Goal: Browse casually: Explore the website without a specific task or goal

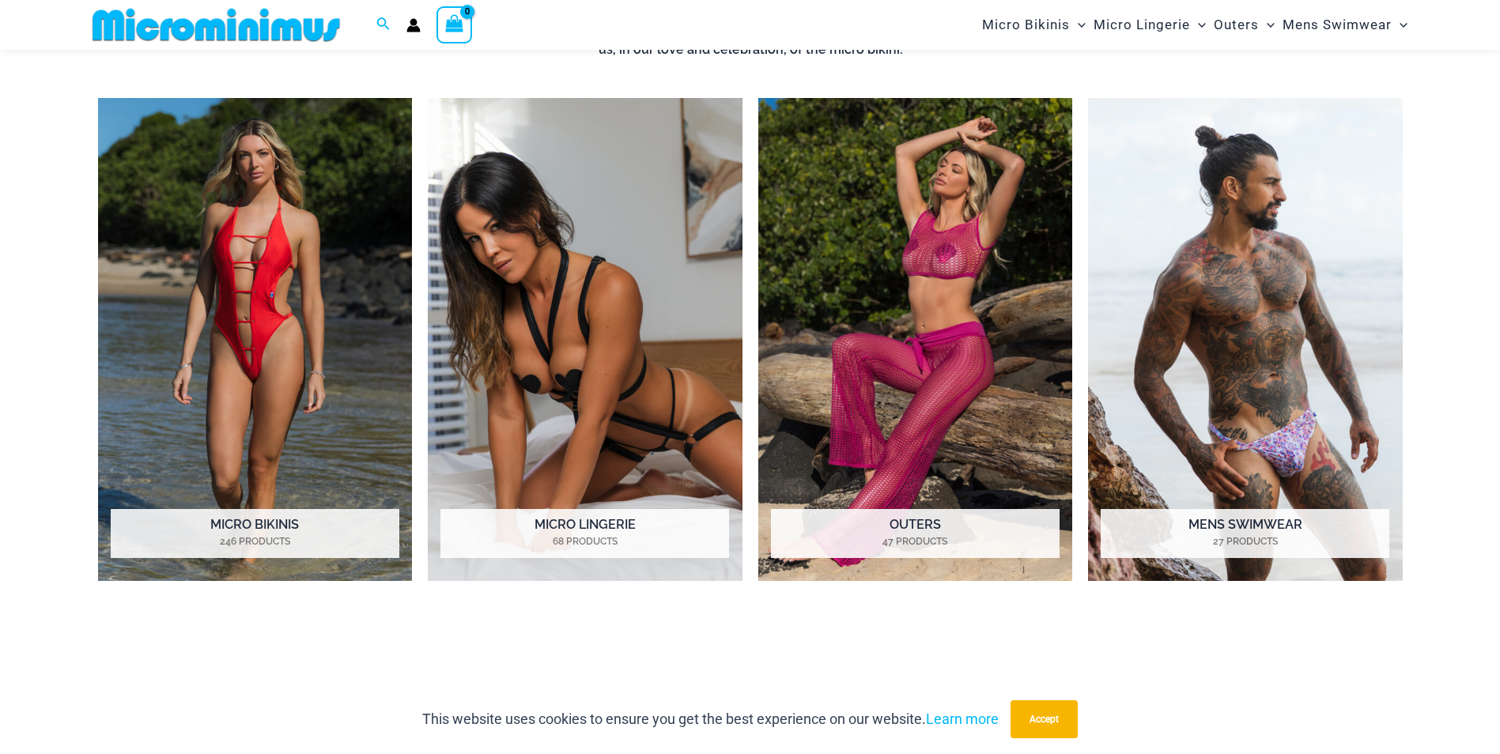
scroll to position [1332, 0]
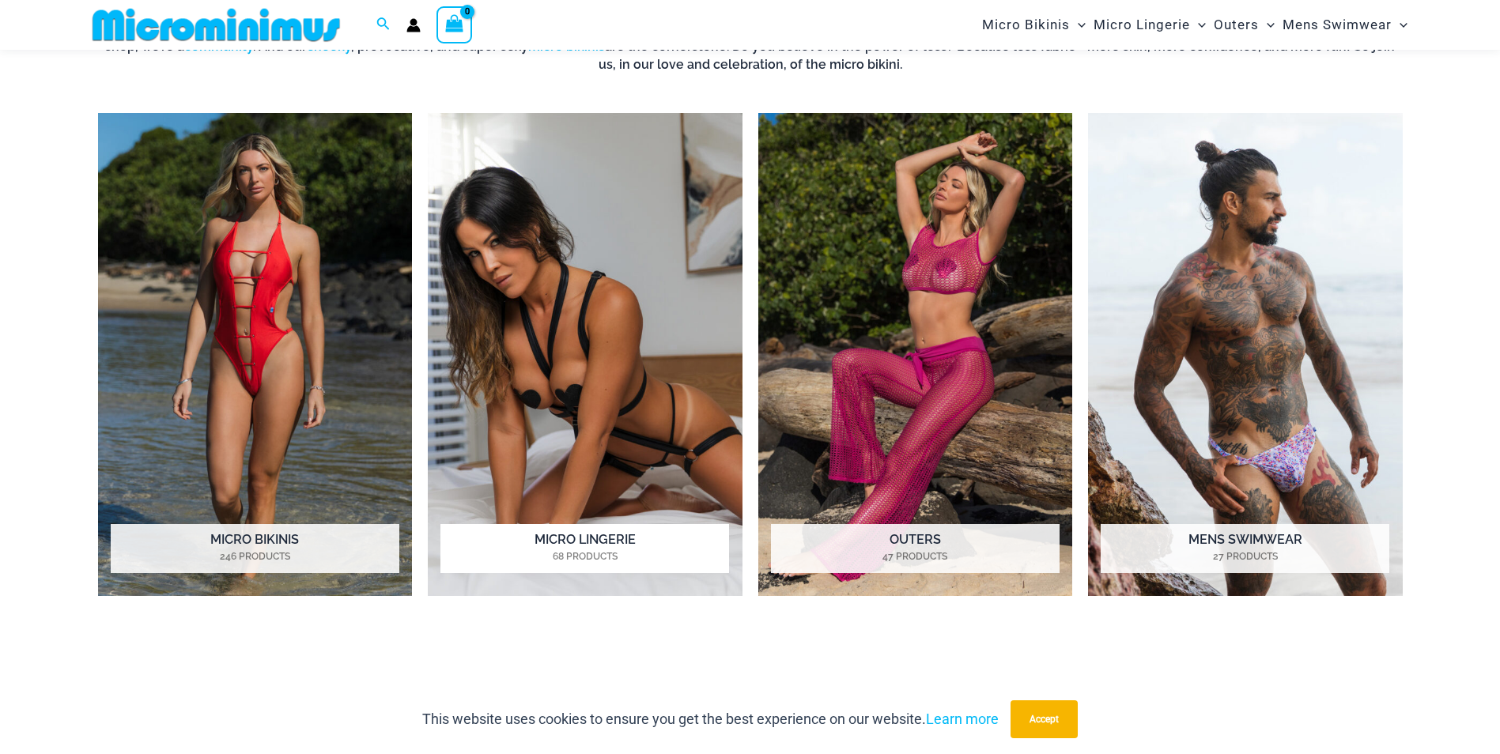
click at [585, 293] on img "Visit product category Micro Lingerie" at bounding box center [585, 354] width 315 height 483
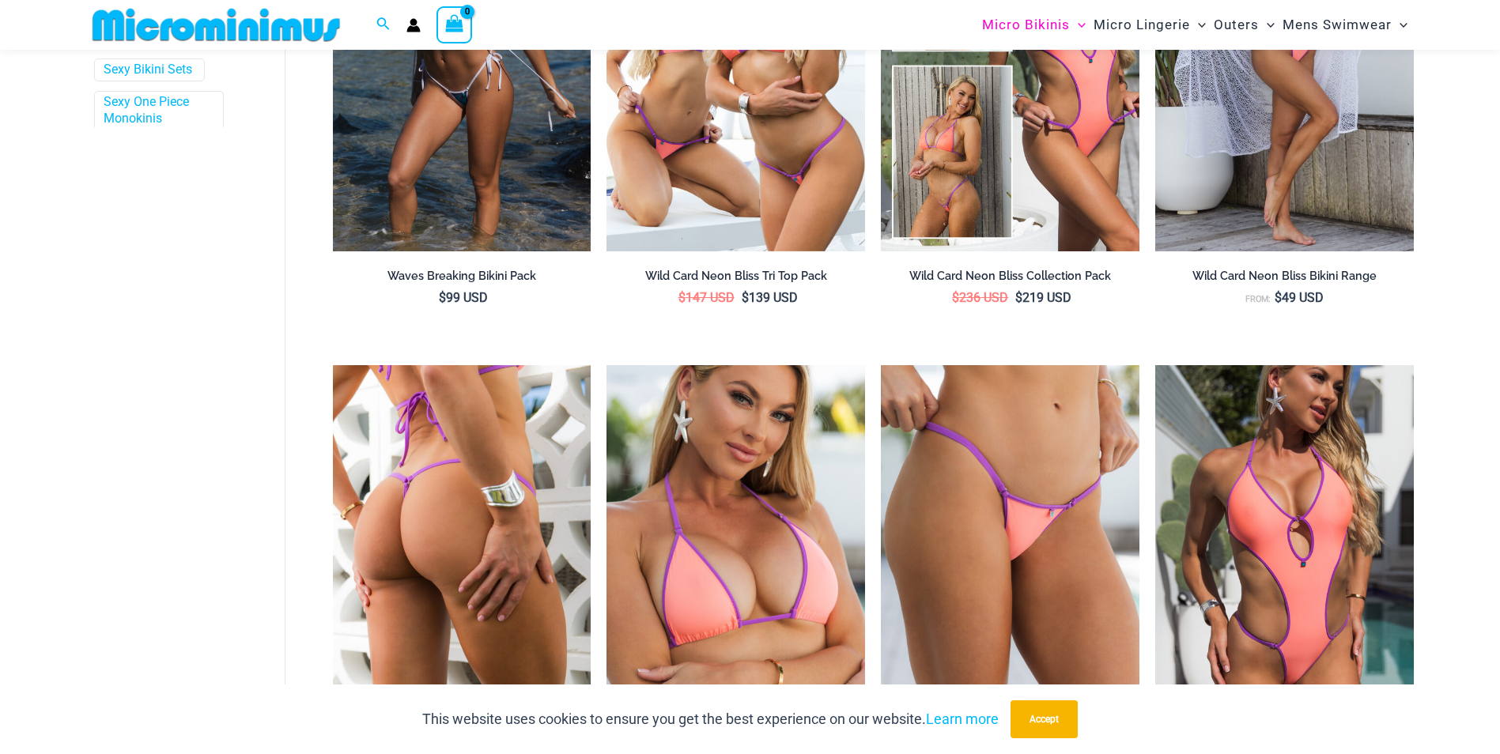
scroll to position [777, 0]
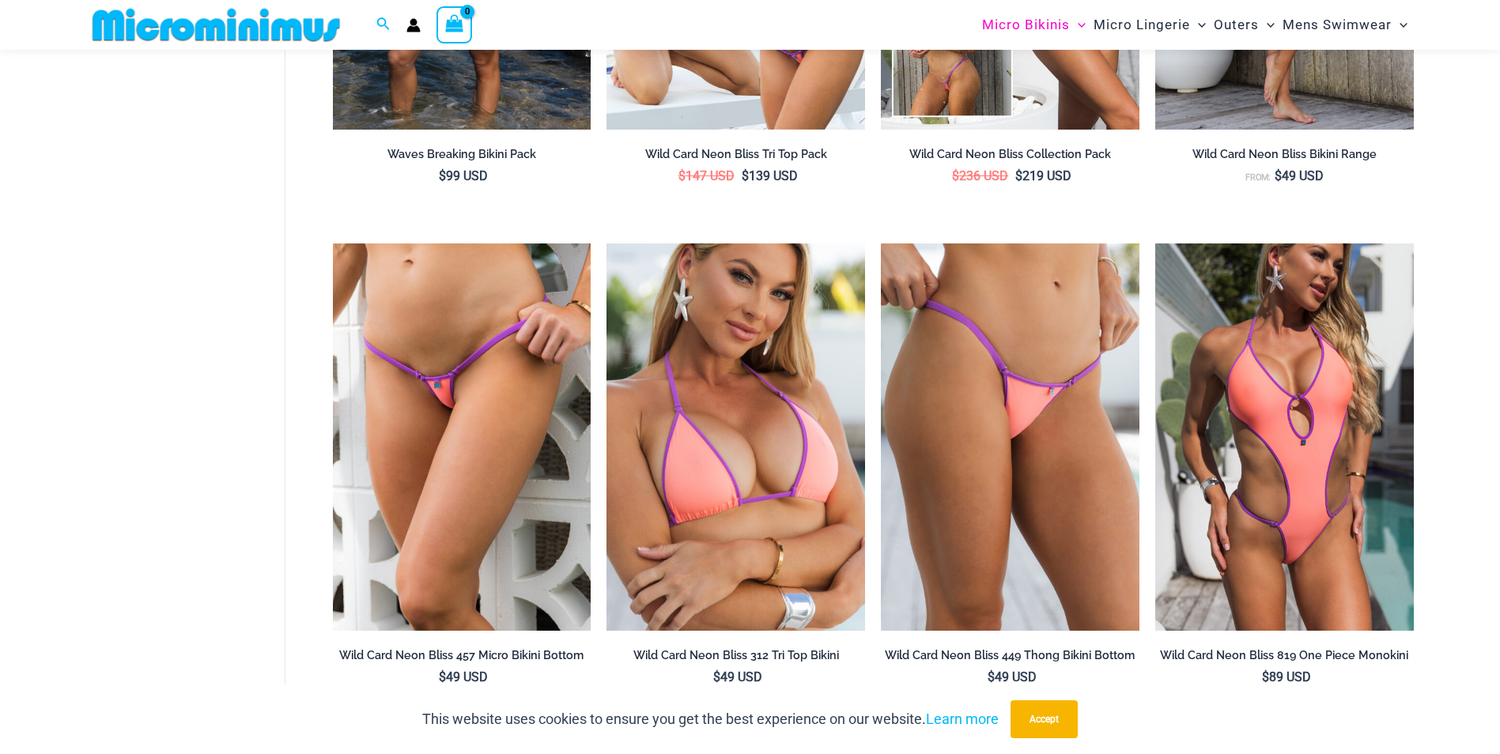
click at [159, 28] on img at bounding box center [216, 25] width 260 height 36
